Goal: Task Accomplishment & Management: Manage account settings

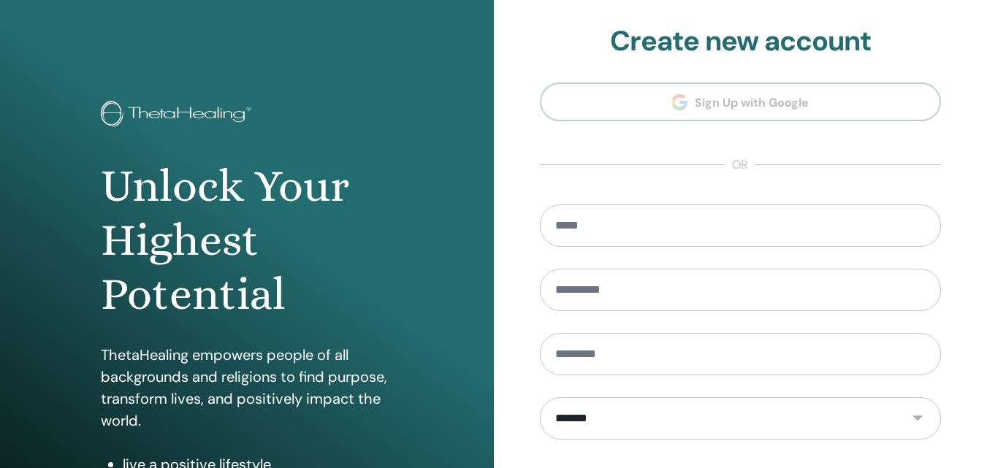
type input "**********"
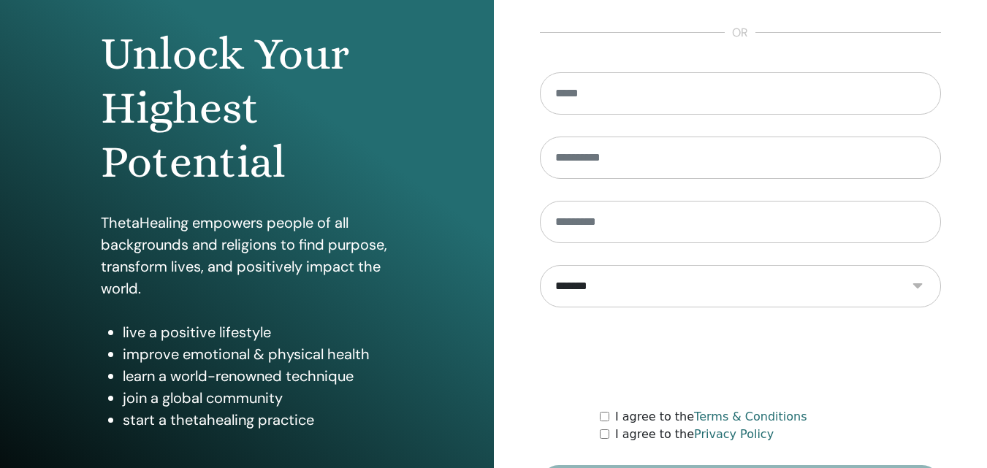
scroll to position [206, 0]
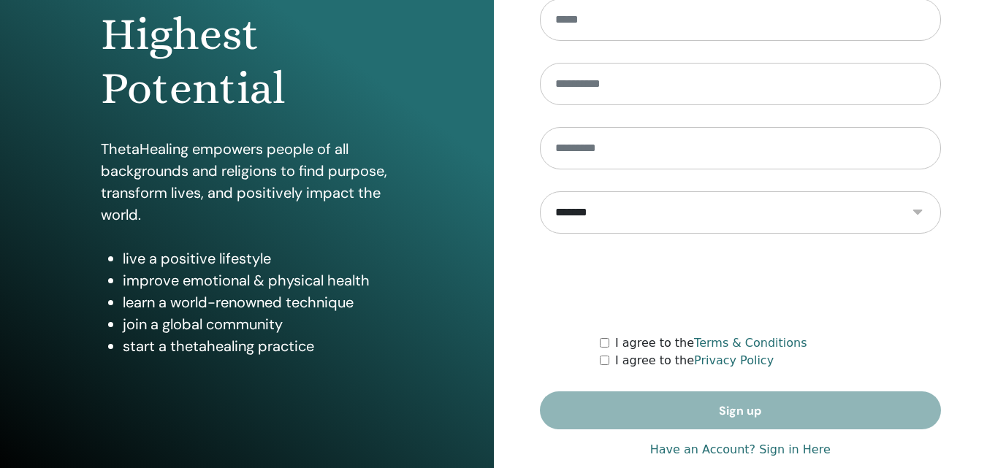
drag, startPoint x: 792, startPoint y: 445, endPoint x: 802, endPoint y: 446, distance: 9.6
click at [792, 445] on link "Have an Account? Sign in Here" at bounding box center [740, 450] width 180 height 18
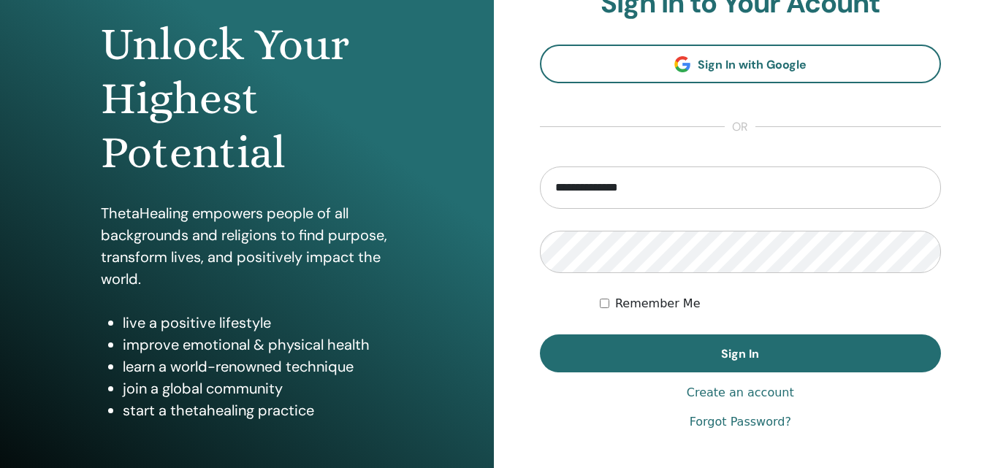
scroll to position [217, 0]
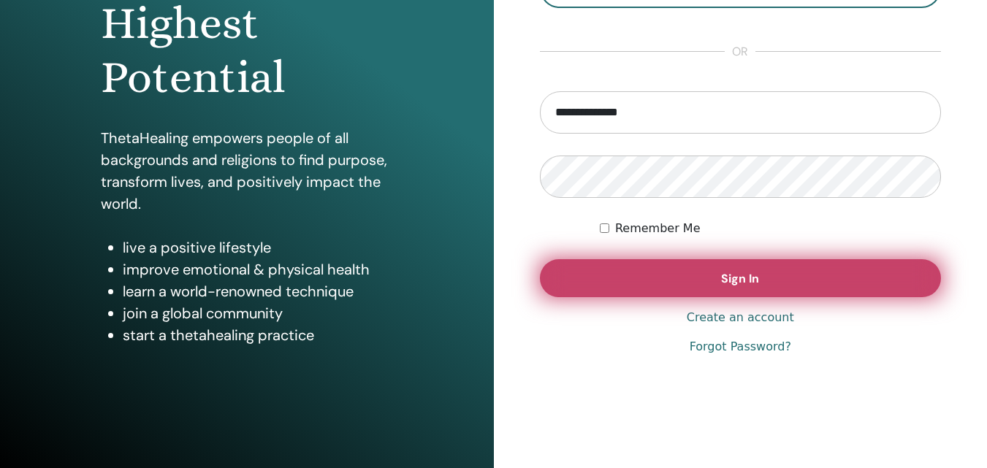
click at [716, 261] on button "Sign In" at bounding box center [741, 278] width 402 height 38
